Goal: Transaction & Acquisition: Purchase product/service

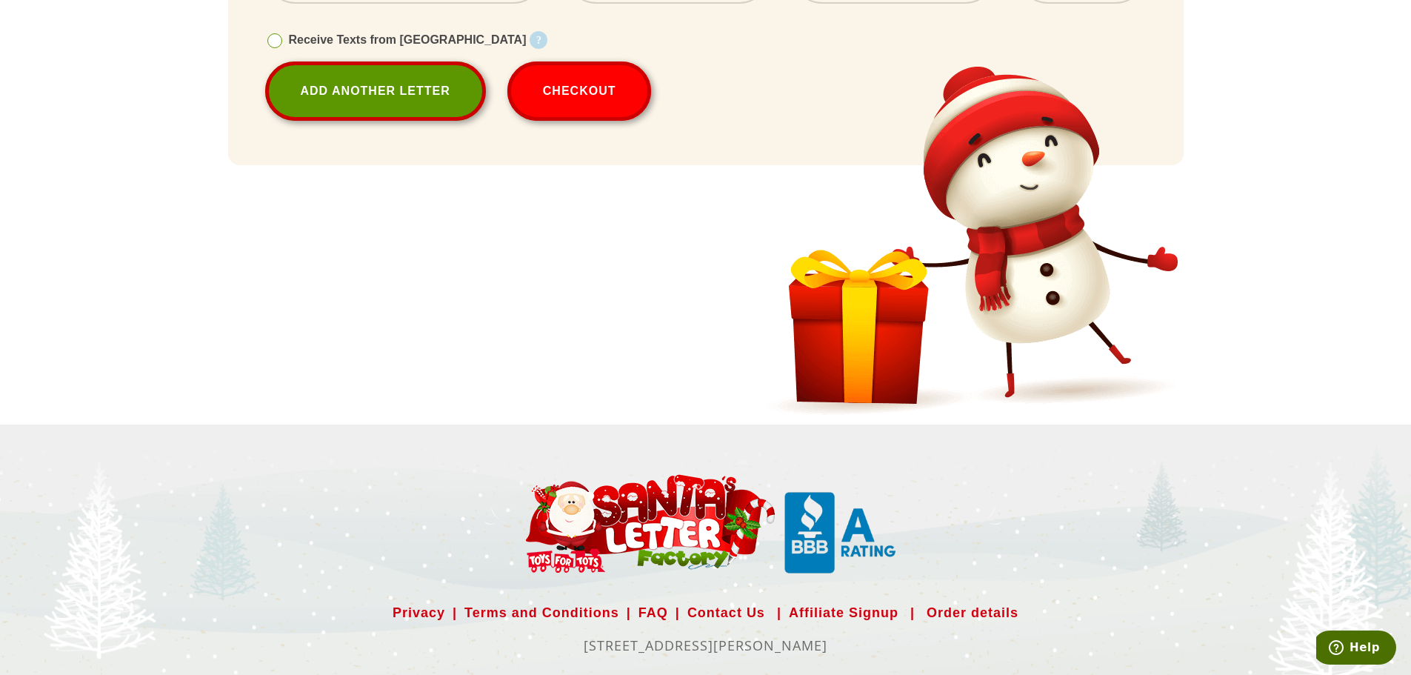
scroll to position [818, 0]
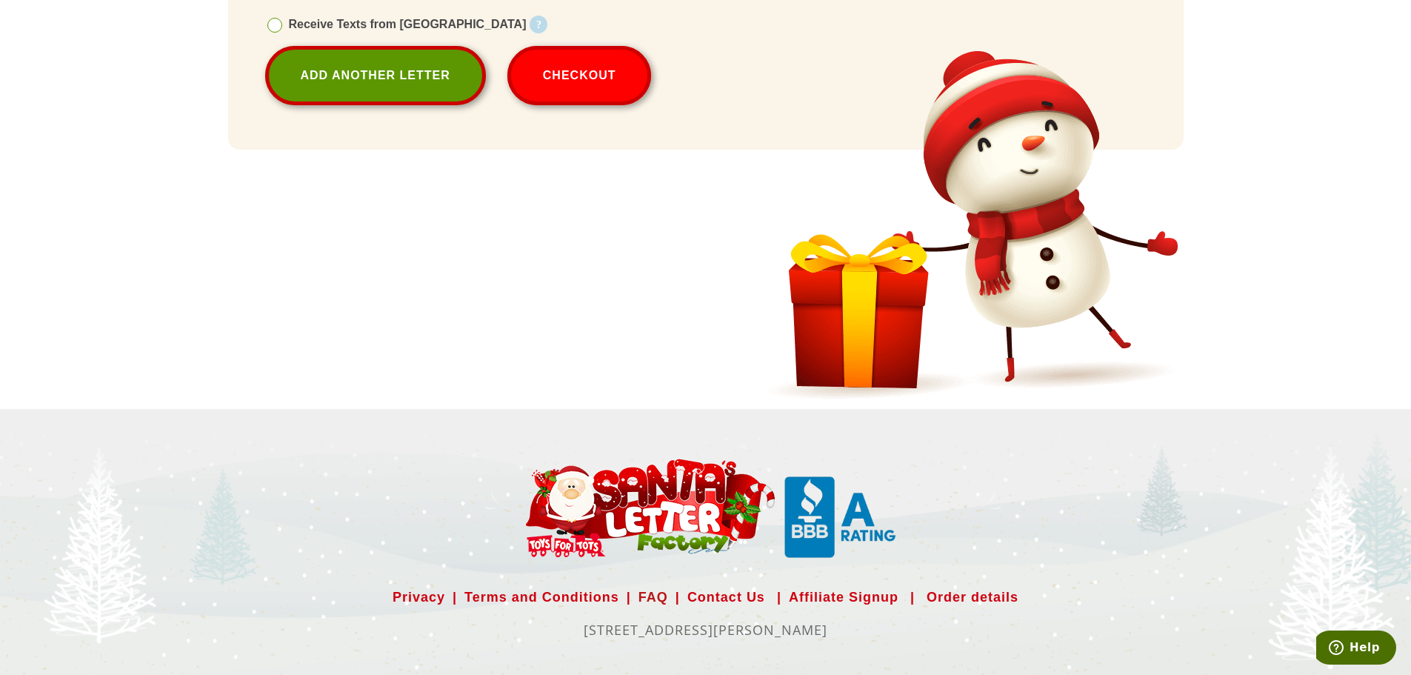
click at [652, 594] on link "FAQ" at bounding box center [654, 597] width 30 height 24
select select
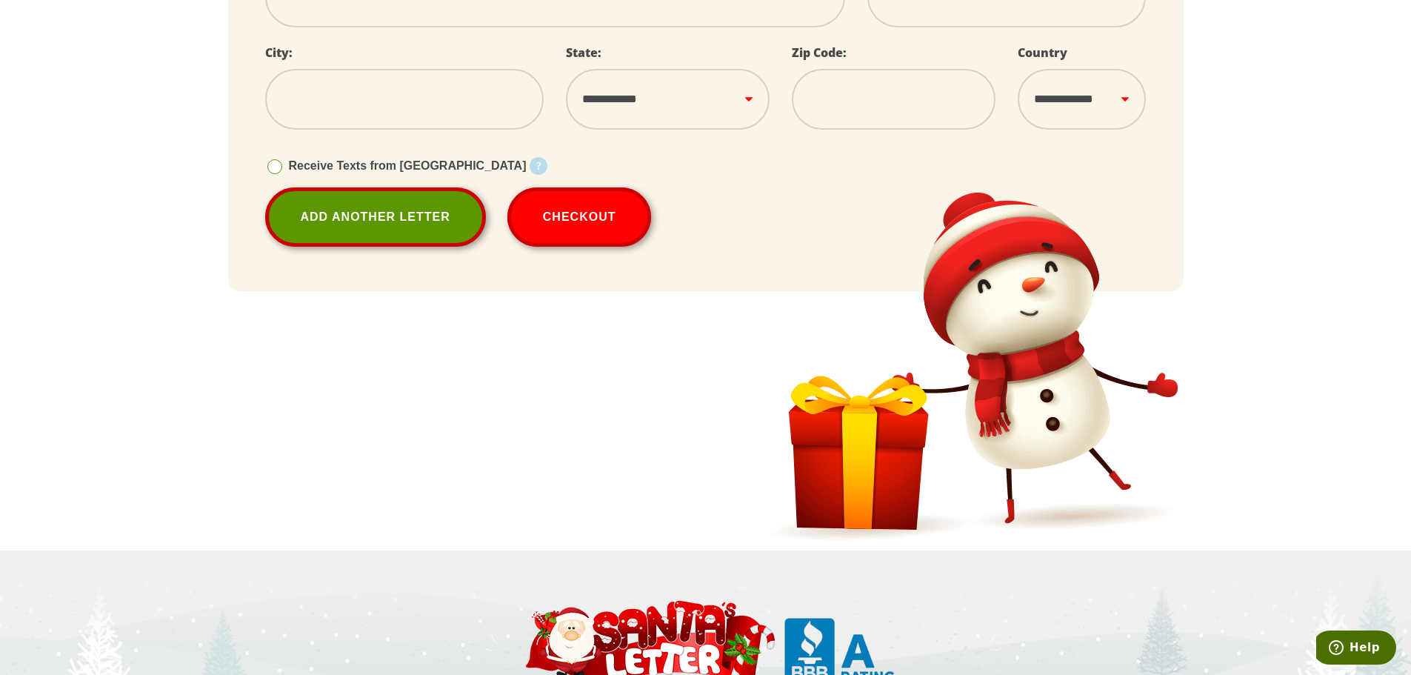
scroll to position [682, 0]
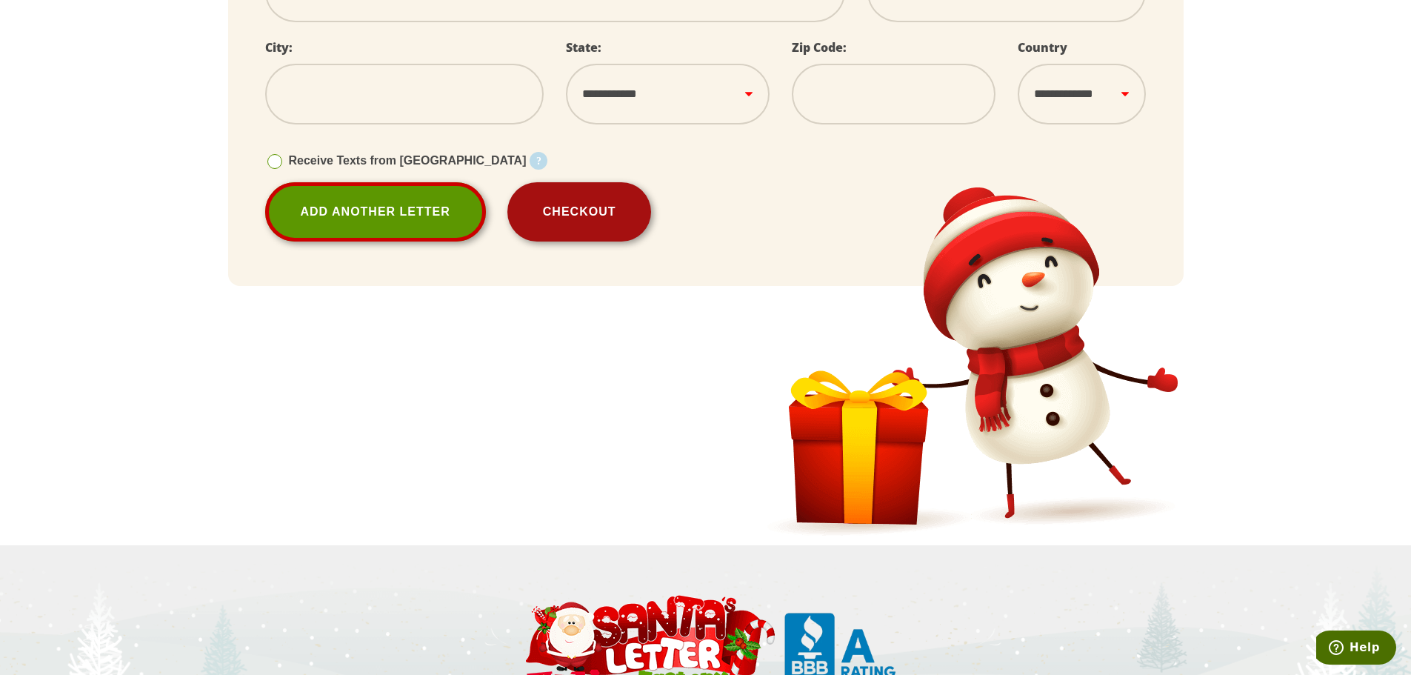
click at [615, 216] on button "Checkout" at bounding box center [579, 211] width 144 height 59
select select
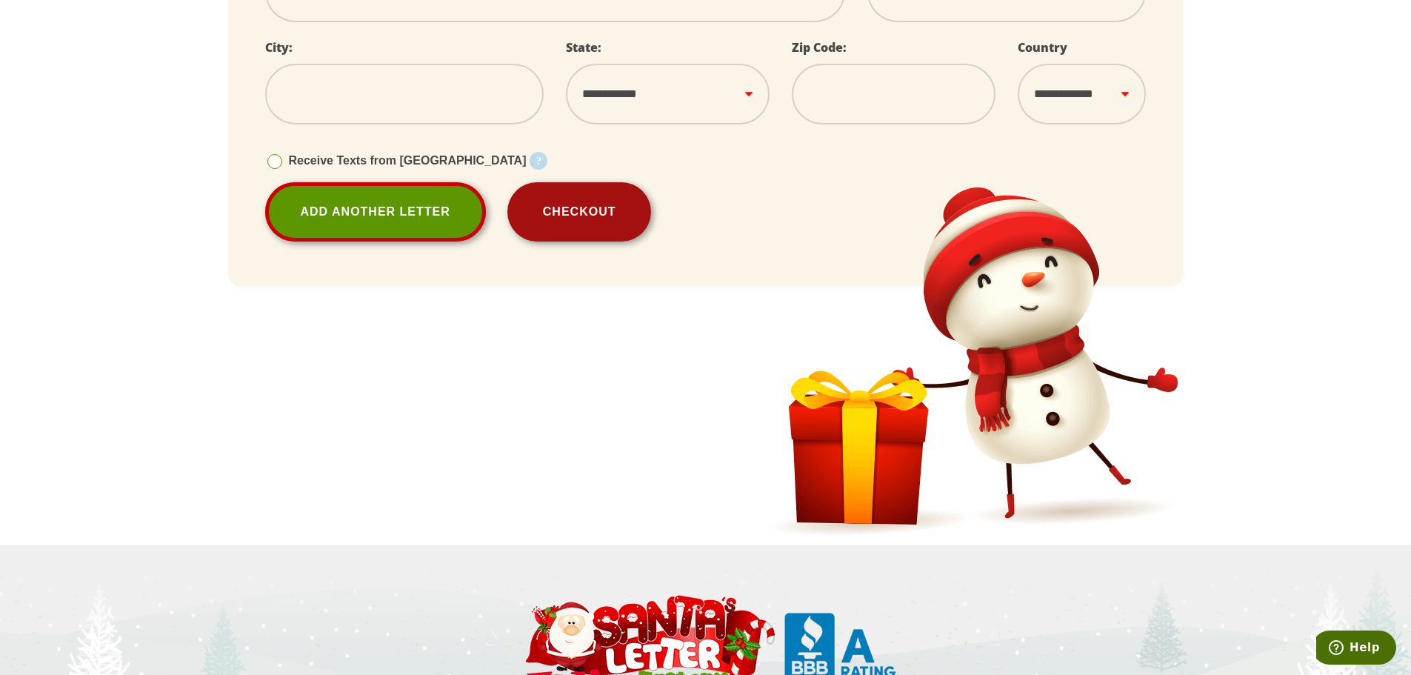
select select
